Goal: Task Accomplishment & Management: Manage account settings

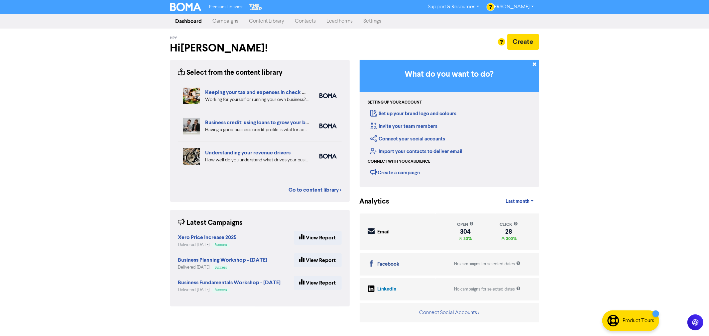
click at [223, 22] on link "Campaigns" at bounding box center [225, 21] width 37 height 13
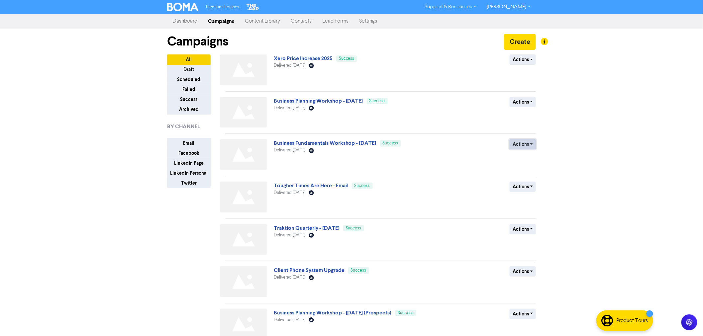
click at [524, 145] on button "Actions" at bounding box center [523, 144] width 26 height 10
click at [524, 158] on button "Duplicate" at bounding box center [536, 158] width 52 height 11
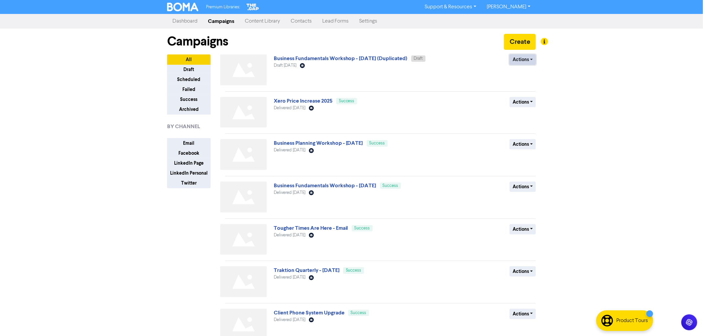
click at [526, 62] on button "Actions" at bounding box center [523, 59] width 26 height 10
click at [523, 97] on button "Rename" at bounding box center [536, 95] width 52 height 11
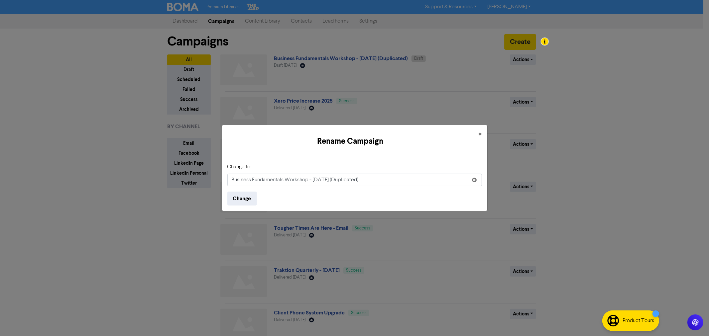
click at [317, 180] on input "Business Fundamentals Workshop - July 2025 (Duplicated)" at bounding box center [354, 180] width 255 height 13
drag, startPoint x: 380, startPoint y: 183, endPoint x: 351, endPoint y: 180, distance: 29.4
click at [351, 180] on input "Business Fundamentals Workshop - September 2025 (Duplicated)" at bounding box center [354, 180] width 255 height 13
type input "Business Fundamentals Workshop - September 2025"
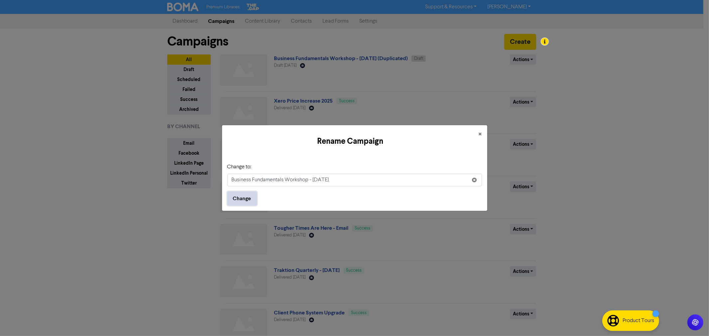
click at [241, 197] on button "Change" at bounding box center [242, 199] width 30 height 14
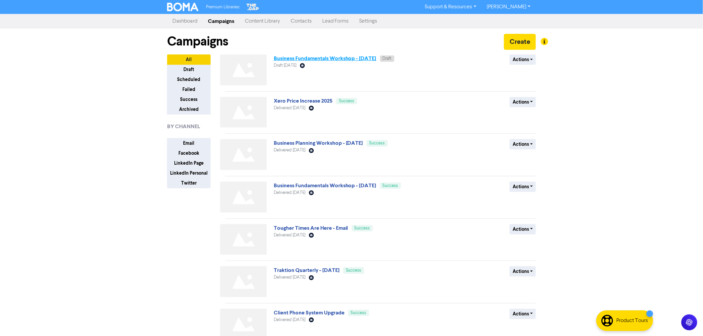
click at [303, 56] on link "Business Fundamentals Workshop - September 2025" at bounding box center [325, 58] width 103 height 7
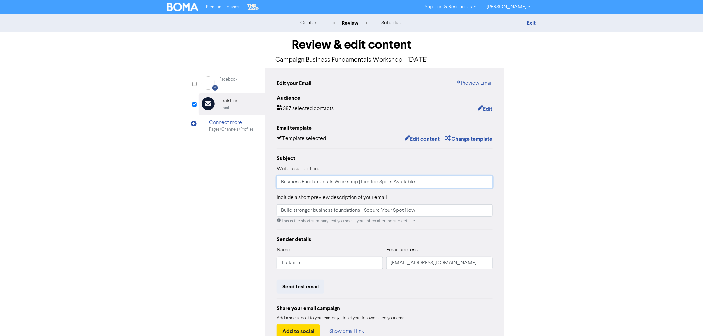
drag, startPoint x: 361, startPoint y: 181, endPoint x: 503, endPoint y: 181, distance: 142.2
click at [503, 181] on div "Edit your Email Preview Email Audience 387 selected contacts Edit Email templat…" at bounding box center [384, 209] width 239 height 282
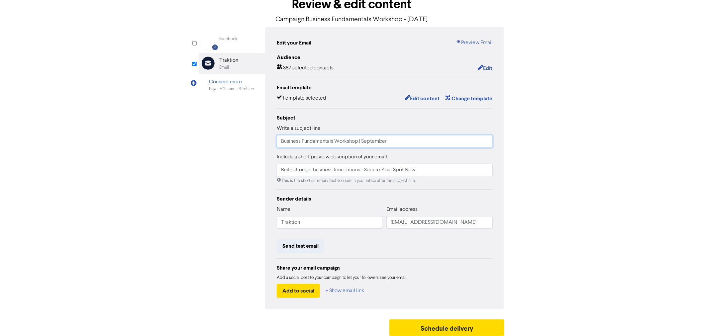
scroll to position [44, 0]
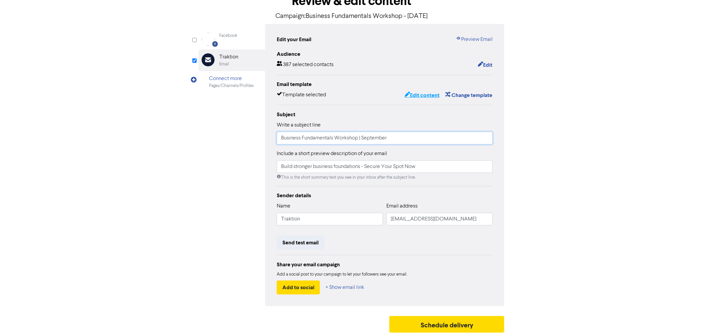
type input "Business Fundamentals Workshop | September"
click at [420, 95] on button "Edit content" at bounding box center [422, 95] width 36 height 9
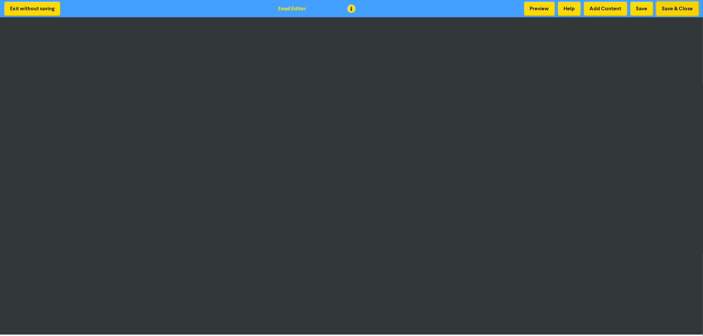
click at [681, 9] on button "Save & Close" at bounding box center [678, 9] width 42 height 14
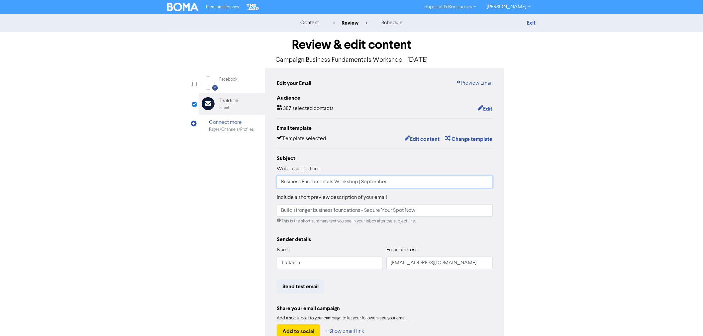
click at [391, 182] on input "Business Fundamentals Workshop | September" at bounding box center [385, 182] width 216 height 13
type input "Business Fundamentals Workshop | September series"
click at [547, 209] on div "content review schedule Exit Review & edit content Campaign: Business Fundament…" at bounding box center [351, 197] width 703 height 366
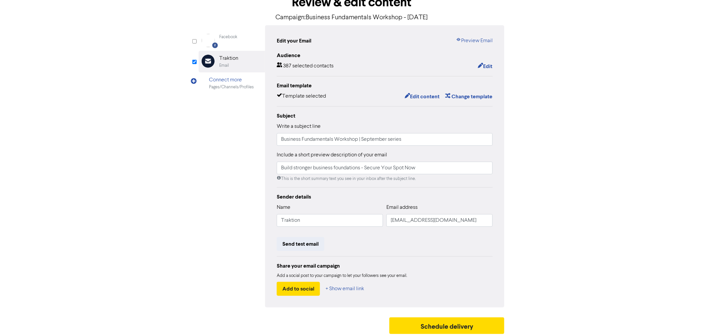
scroll to position [44, 0]
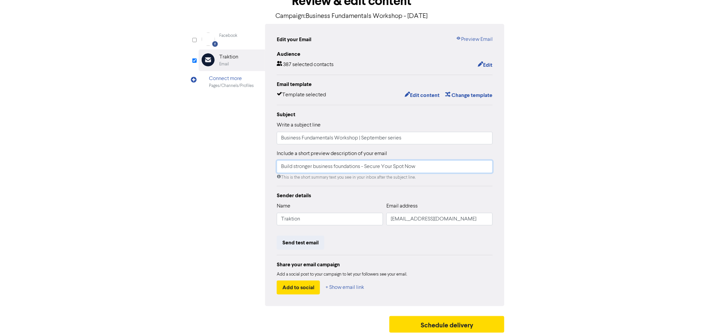
drag, startPoint x: 362, startPoint y: 167, endPoint x: 475, endPoint y: 167, distance: 113.0
click at [475, 167] on input "Build stronger business foundations - Secure Your Spot Now" at bounding box center [385, 166] width 216 height 13
drag, startPoint x: 283, startPoint y: 165, endPoint x: 279, endPoint y: 164, distance: 3.4
click at [279, 164] on input "Build stronger business foundations" at bounding box center [385, 166] width 216 height 13
drag, startPoint x: 457, startPoint y: 167, endPoint x: 268, endPoint y: 140, distance: 190.6
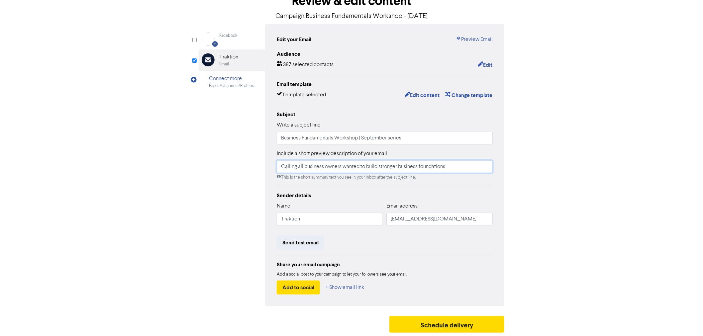
click at [268, 140] on div "Edit your Email Preview Email Audience 387 selected contacts Edit Email templat…" at bounding box center [384, 165] width 239 height 282
click at [380, 171] on input "Calling all business owners wanted to build stronger business foundations" at bounding box center [385, 166] width 216 height 13
drag, startPoint x: 454, startPoint y: 166, endPoint x: 275, endPoint y: 145, distance: 180.1
click at [289, 147] on div "Subject Write a subject line Business Fundamentals Workshop | September series …" at bounding box center [385, 146] width 216 height 70
click at [281, 165] on input "Calling all business owners wanted to build stronger business foundations" at bounding box center [385, 166] width 216 height 13
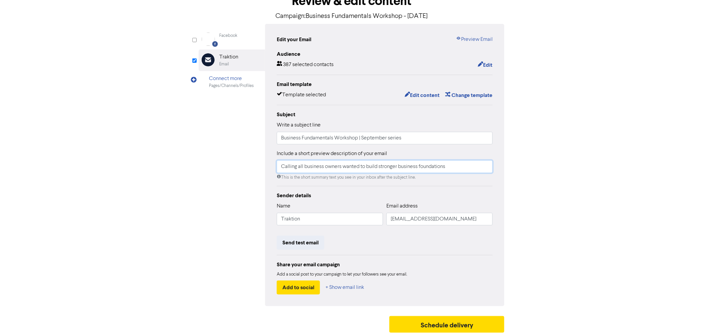
paste input "ing"
type input "Calling all business owners wanting to build stronger business foundations"
click at [574, 202] on div "content review schedule Exit Review & edit content Campaign: Business Fundament…" at bounding box center [351, 153] width 703 height 366
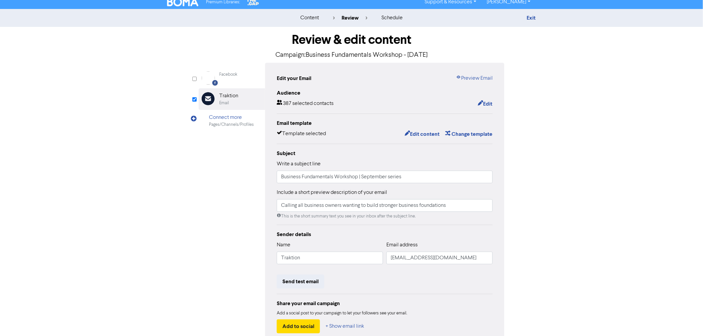
scroll to position [0, 0]
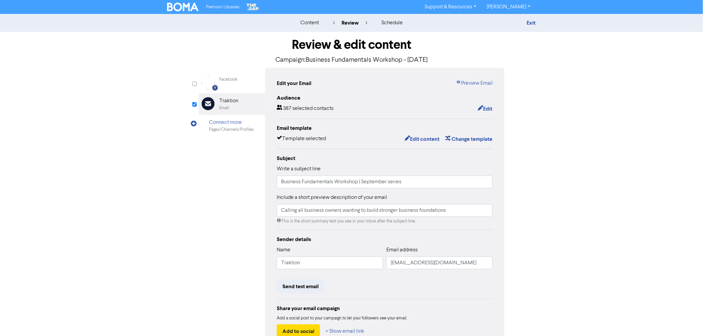
click at [422, 226] on div "Audience 387 selected contacts Edit Email template Template selected Edit conte…" at bounding box center [385, 216] width 216 height 245
click at [534, 21] on link "Exit" at bounding box center [531, 23] width 9 height 7
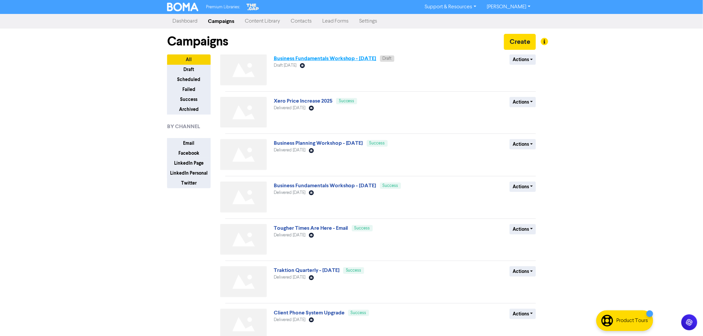
click at [357, 56] on link "Business Fundamentals Workshop - September 2025" at bounding box center [325, 58] width 103 height 7
